Goal: Task Accomplishment & Management: Manage account settings

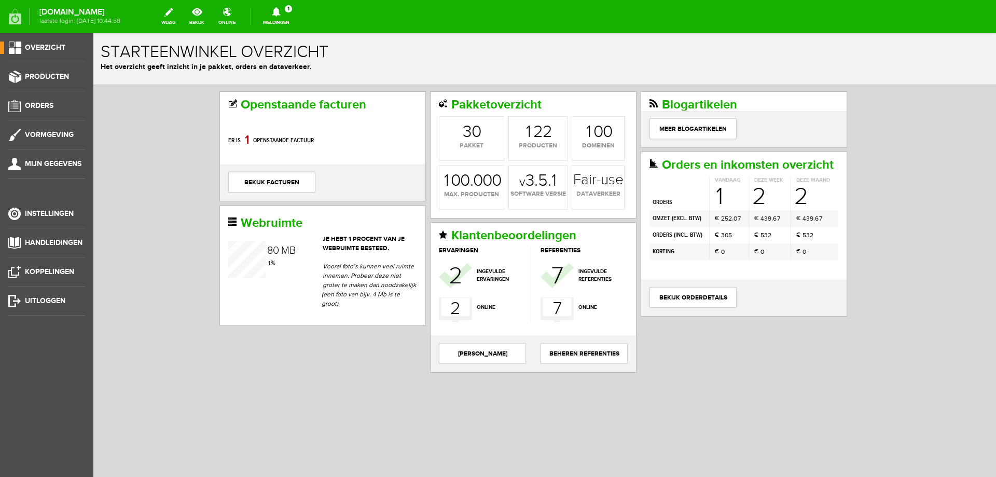
click at [282, 11] on icon at bounding box center [276, 11] width 26 height 9
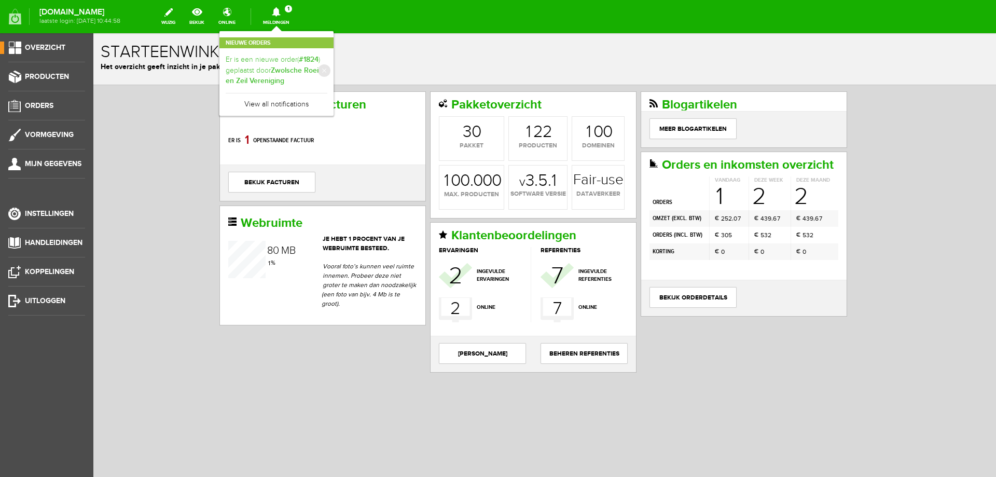
click at [267, 58] on link "Er is een nieuwe order( #1824 ) geplaatst door Zwolsche Roei en Zeil Vereniging" at bounding box center [277, 70] width 102 height 32
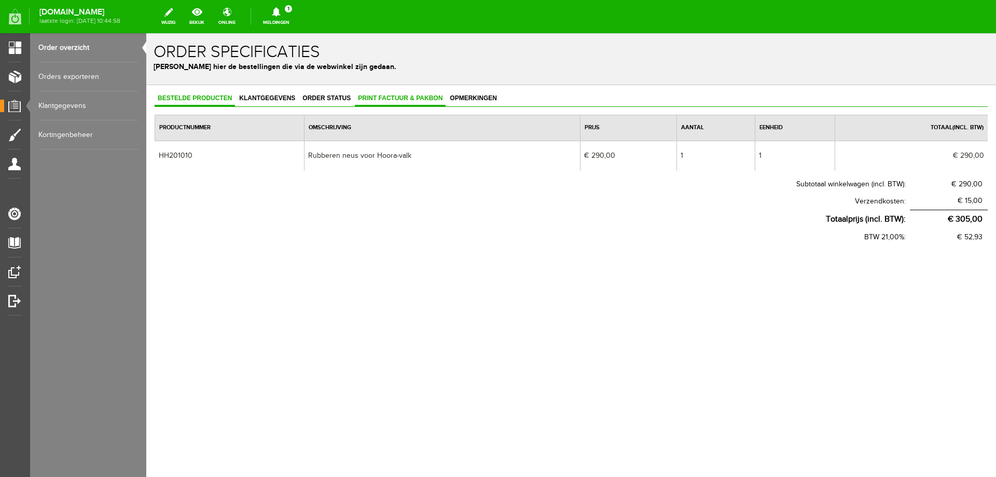
click at [394, 99] on span "Print factuur & pakbon" at bounding box center [400, 97] width 91 height 7
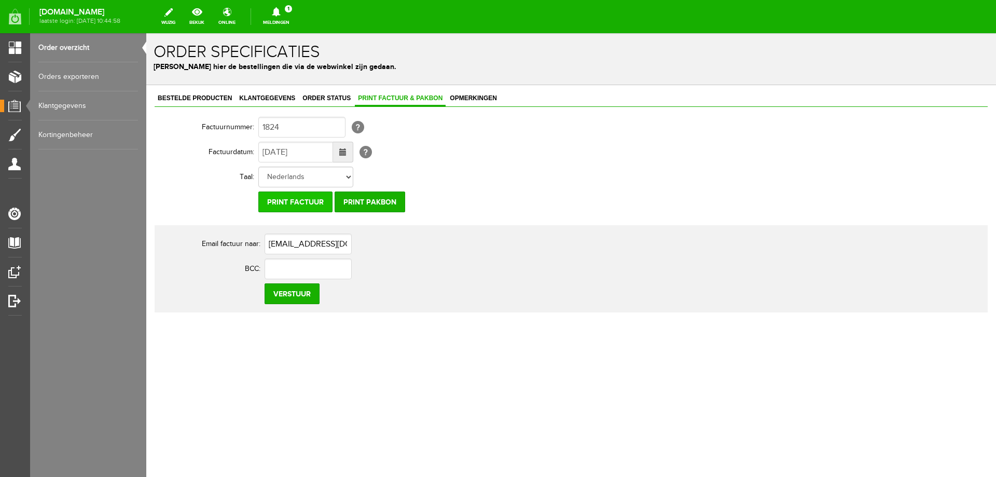
click at [285, 200] on input "Print factuur" at bounding box center [295, 201] width 74 height 21
click at [326, 95] on span "Order status" at bounding box center [326, 97] width 54 height 7
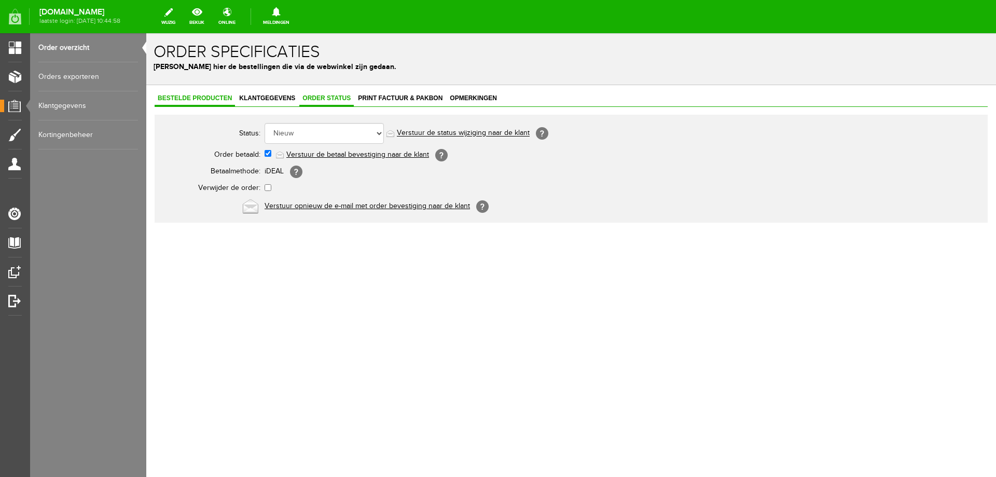
click at [203, 96] on span "Bestelde producten" at bounding box center [195, 97] width 80 height 7
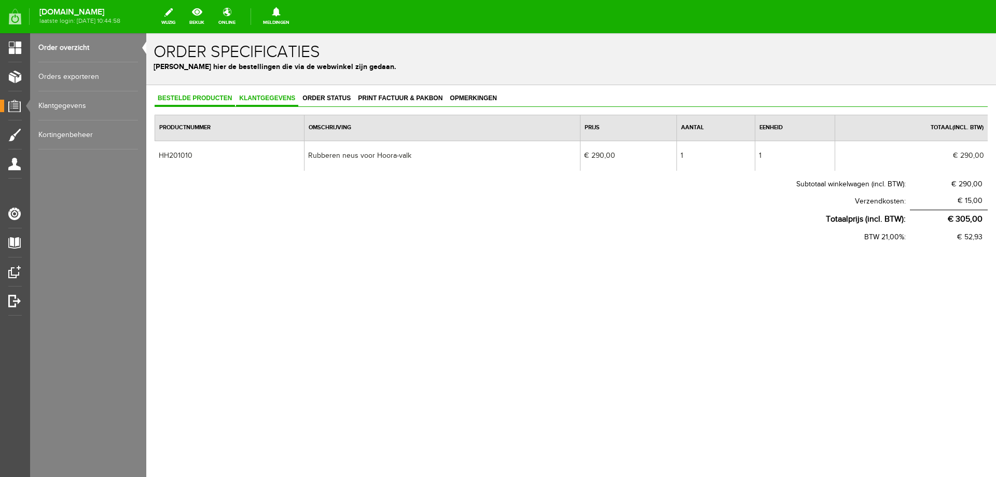
click at [267, 98] on span "Klantgegevens" at bounding box center [267, 97] width 62 height 7
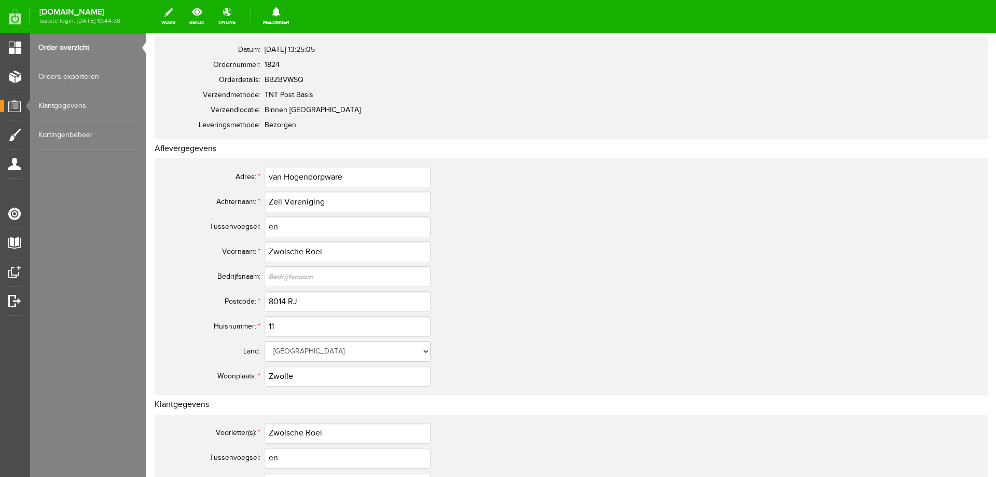
scroll to position [52, 0]
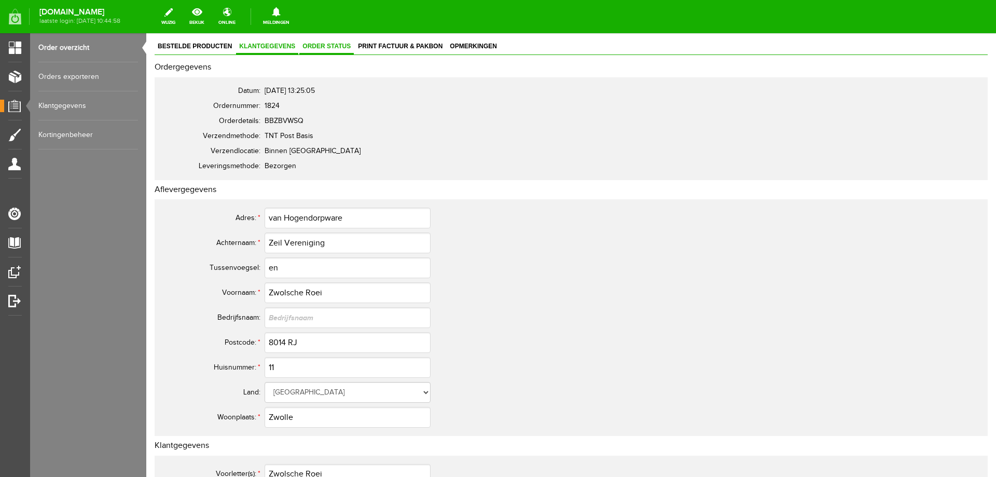
click at [327, 40] on link "Order status" at bounding box center [326, 46] width 54 height 15
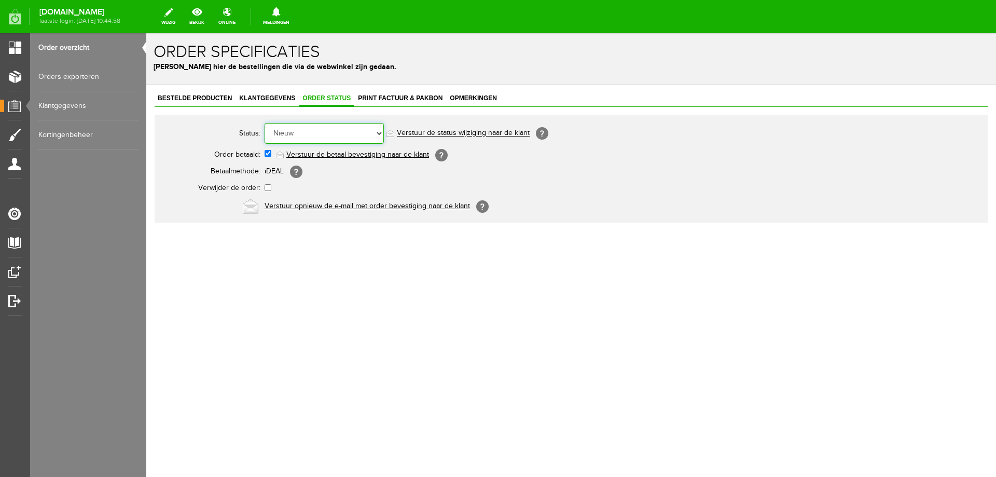
click at [324, 136] on select "Order niet afgerond Nieuw Order in behandeling Wacht op leverancier Wacht op be…" at bounding box center [324, 133] width 119 height 21
select select "2"
click at [265, 123] on select "Order niet afgerond Nieuw Order in behandeling Wacht op leverancier Wacht op be…" at bounding box center [324, 133] width 119 height 21
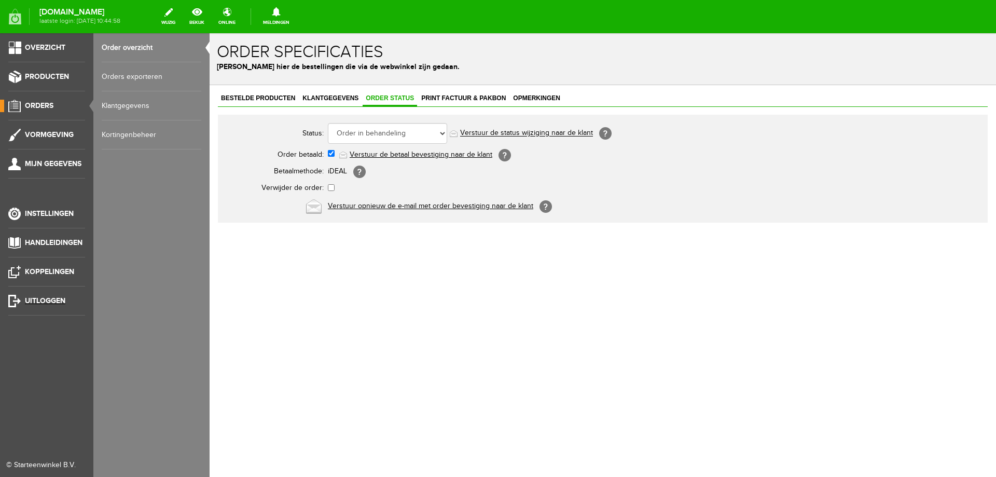
drag, startPoint x: 24, startPoint y: 304, endPoint x: 525, endPoint y: 38, distance: 566.9
click at [24, 304] on link "Uitloggen" at bounding box center [42, 301] width 85 height 12
